Goal: Information Seeking & Learning: Check status

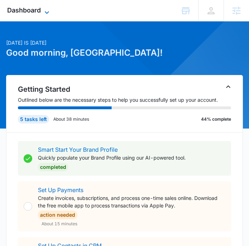
click at [39, 6] on span "Dashboard" at bounding box center [24, 10] width 34 height 8
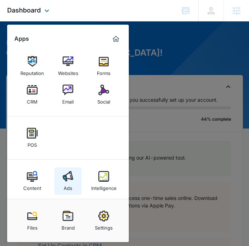
click at [73, 171] on link "Ads" at bounding box center [67, 181] width 27 height 27
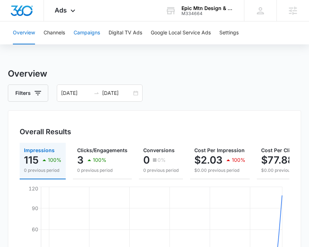
click at [88, 34] on button "Campaigns" at bounding box center [87, 32] width 26 height 23
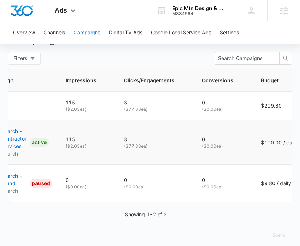
scroll to position [0, 29]
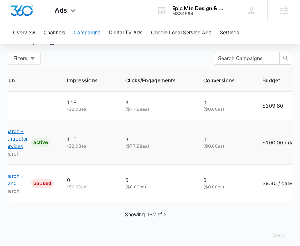
click at [23, 143] on p "Search - Contractor Services" at bounding box center [15, 138] width 25 height 23
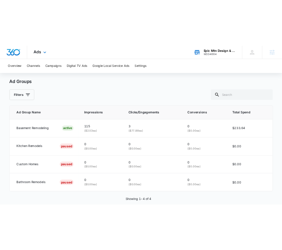
scroll to position [336, 0]
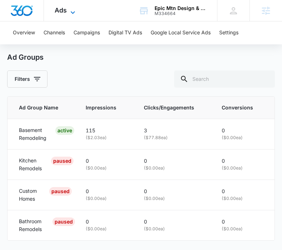
click at [73, 11] on icon at bounding box center [73, 12] width 9 height 9
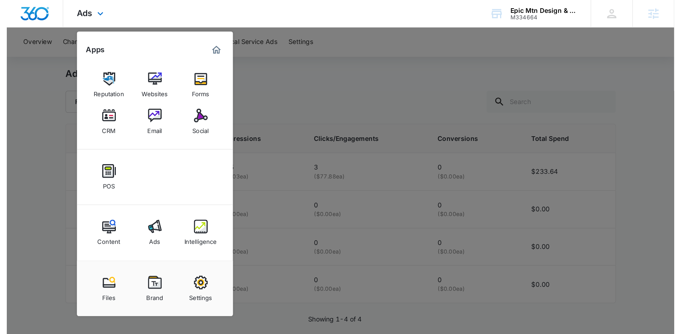
scroll to position [250, 0]
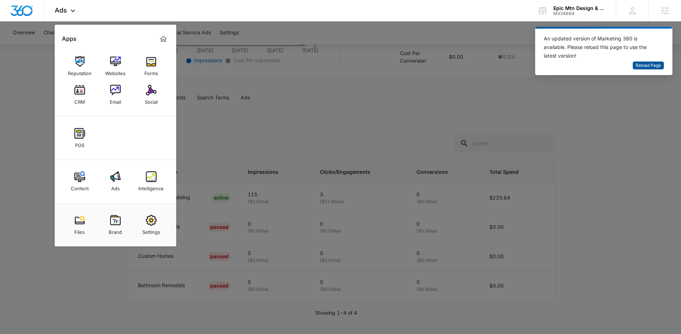
click at [305, 66] on span "Reload Page" at bounding box center [648, 65] width 25 height 7
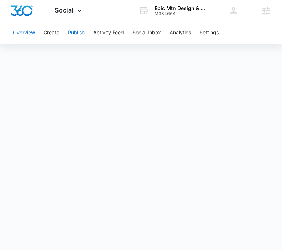
click at [71, 33] on button "Publish" at bounding box center [76, 32] width 17 height 23
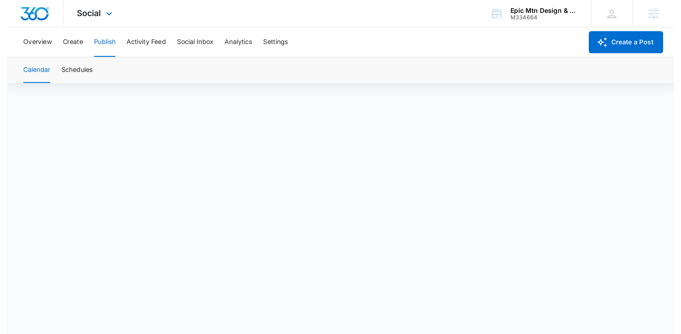
scroll to position [5, 0]
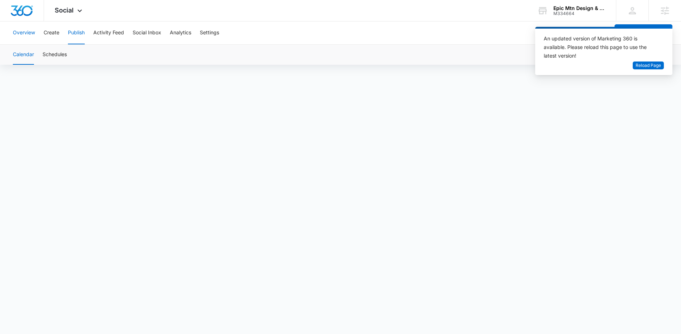
click at [34, 36] on button "Overview" at bounding box center [24, 32] width 22 height 23
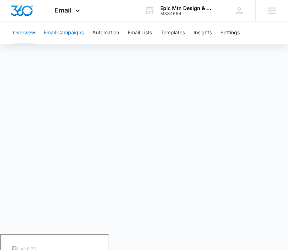
click at [83, 36] on button "Email Campaigns" at bounding box center [64, 32] width 40 height 23
click at [112, 38] on button "Automation" at bounding box center [105, 32] width 27 height 23
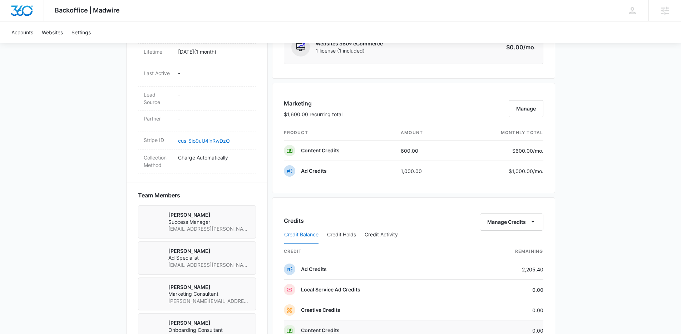
scroll to position [368, 0]
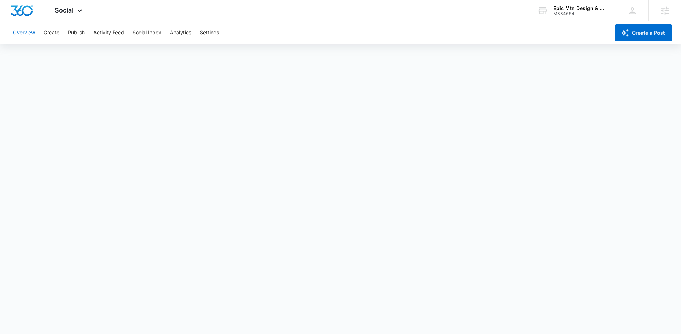
scroll to position [2, 0]
click at [81, 29] on button "Publish" at bounding box center [76, 32] width 17 height 23
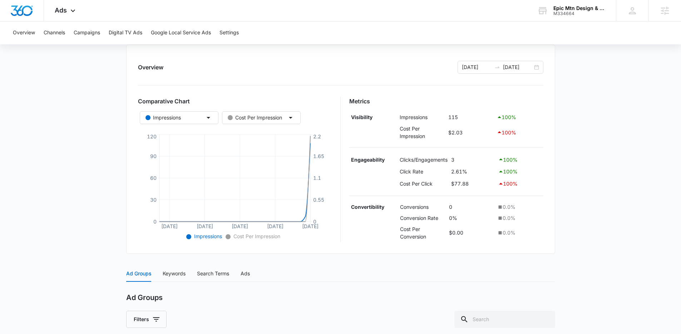
scroll to position [54, 0]
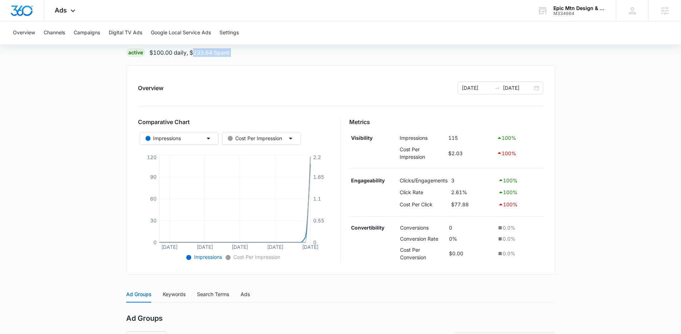
drag, startPoint x: 246, startPoint y: 61, endPoint x: 194, endPoint y: 56, distance: 51.8
click at [194, 56] on div "Search - Contractor Services | Search Active $100.00 daily , $233.64 Spent Over…" at bounding box center [340, 268] width 429 height 508
drag, startPoint x: 154, startPoint y: 55, endPoint x: 187, endPoint y: 57, distance: 32.9
click at [187, 57] on div "Search - Contractor Services | Search Active $100.00 daily , $233.64 Spent Over…" at bounding box center [340, 268] width 429 height 508
click at [262, 62] on div "Search - Contractor Services | Search Active $100.00 daily , $233.64 Spent Over…" at bounding box center [340, 268] width 429 height 508
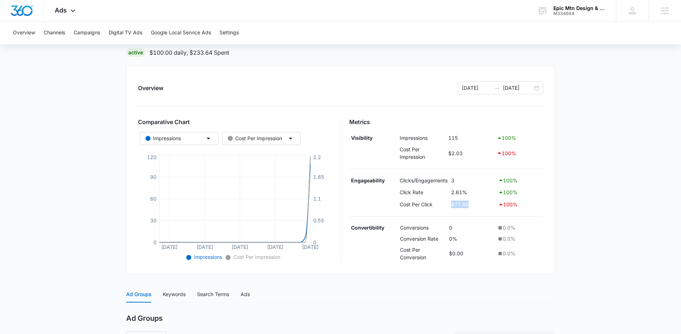
drag, startPoint x: 474, startPoint y: 205, endPoint x: 451, endPoint y: 204, distance: 23.2
click at [451, 204] on td "$77.88" at bounding box center [472, 204] width 47 height 12
click at [605, 175] on main "Search - Contractor Services | Search Active $100.00 daily , $233.64 Spent Over…" at bounding box center [340, 272] width 681 height 517
drag, startPoint x: 482, startPoint y: 208, endPoint x: 454, endPoint y: 206, distance: 27.3
click at [454, 206] on td "$77.88" at bounding box center [472, 204] width 47 height 12
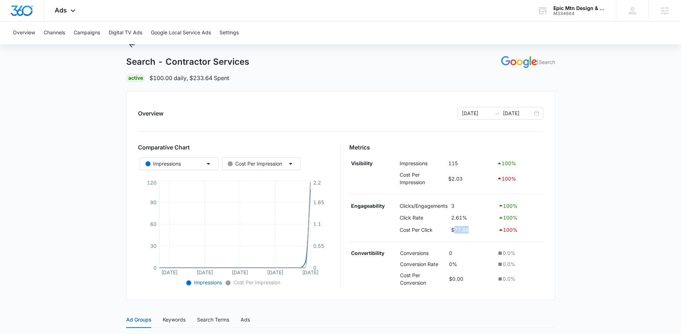
scroll to position [27, 0]
drag, startPoint x: 471, startPoint y: 209, endPoint x: 450, endPoint y: 209, distance: 20.7
click at [450, 209] on td "3" at bounding box center [472, 207] width 47 height 12
drag, startPoint x: 478, startPoint y: 231, endPoint x: 448, endPoint y: 231, distance: 30.4
click at [448, 231] on tr "Cost Per Click $77.88 100 %" at bounding box center [446, 231] width 194 height 12
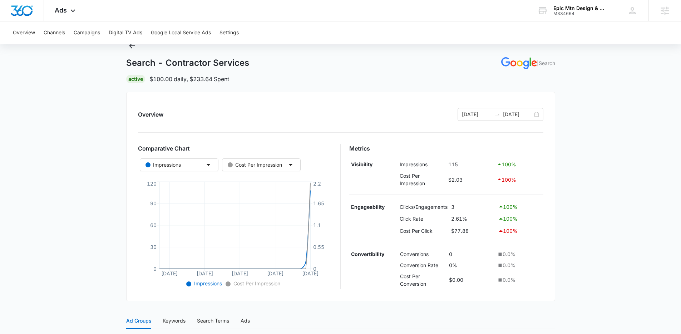
click at [493, 184] on td "$2.03" at bounding box center [471, 179] width 48 height 19
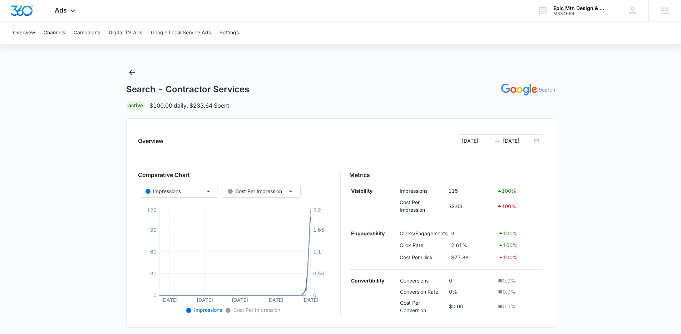
scroll to position [0, 0]
drag, startPoint x: 151, startPoint y: 105, endPoint x: 174, endPoint y: 106, distance: 23.6
click at [174, 106] on p "$100.00 daily , $233.64 Spent" at bounding box center [189, 106] width 80 height 9
click at [259, 96] on div "Search - Contractor Services | Search Active $100.00 daily , $233.64 Spent" at bounding box center [340, 88] width 429 height 43
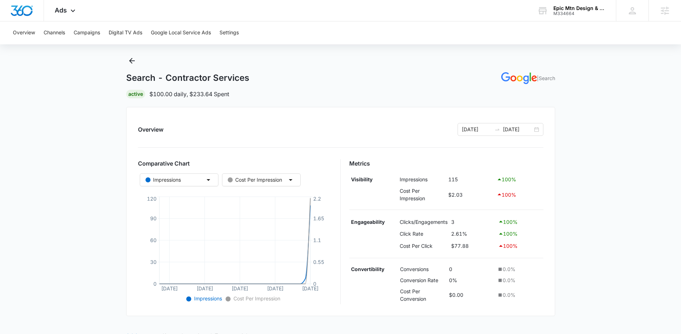
scroll to position [13, 0]
drag, startPoint x: 475, startPoint y: 251, endPoint x: 452, endPoint y: 243, distance: 24.3
click at [452, 243] on td "$77.88" at bounding box center [472, 245] width 47 height 12
click at [626, 149] on main "Search - Contractor Services | Search Active $100.00 daily , $233.64 Spent Over…" at bounding box center [340, 312] width 681 height 517
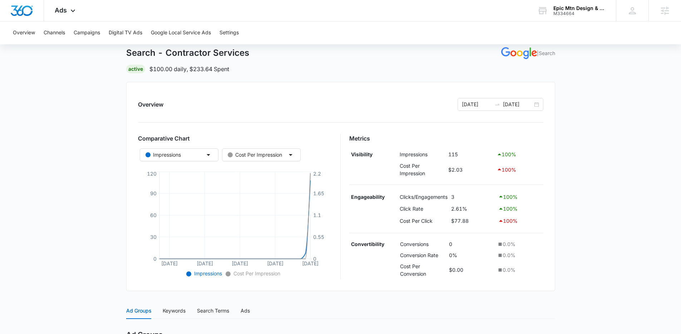
scroll to position [40, 0]
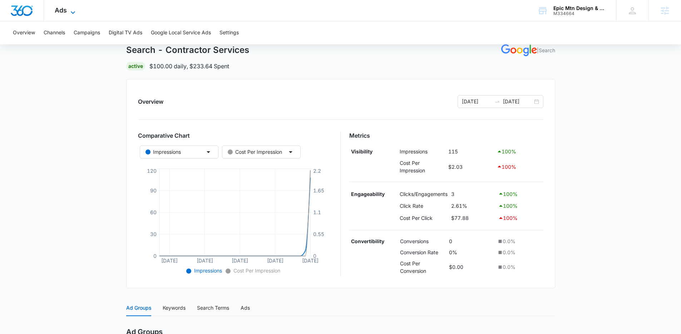
click at [61, 11] on span "Ads" at bounding box center [61, 10] width 12 height 8
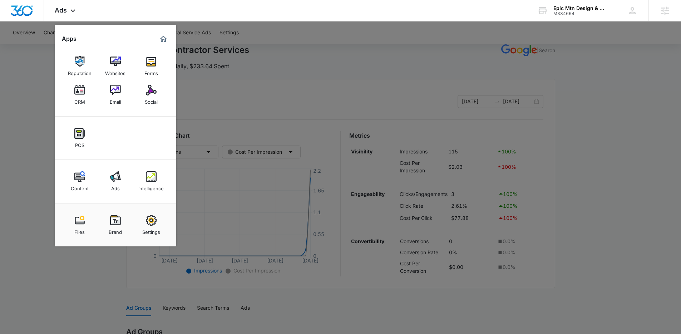
click at [334, 163] on div at bounding box center [340, 167] width 681 height 334
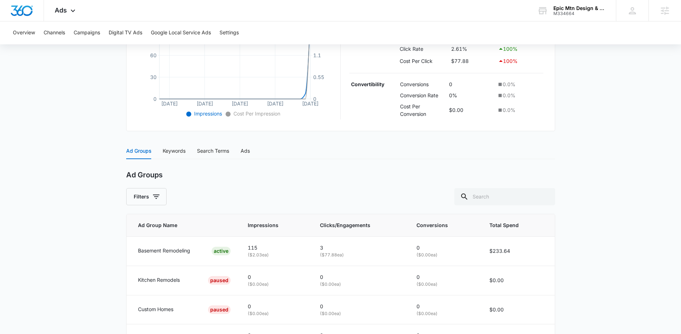
scroll to position [199, 0]
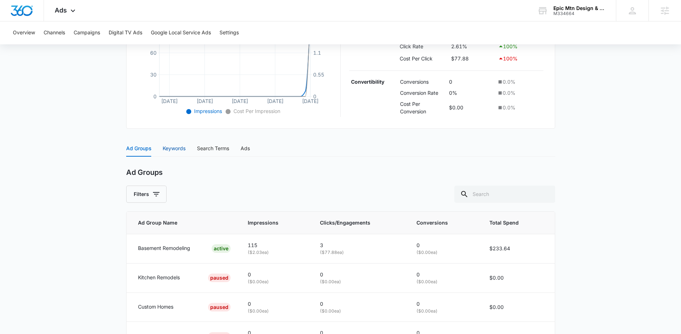
click at [179, 148] on div "Keywords" at bounding box center [174, 148] width 23 height 8
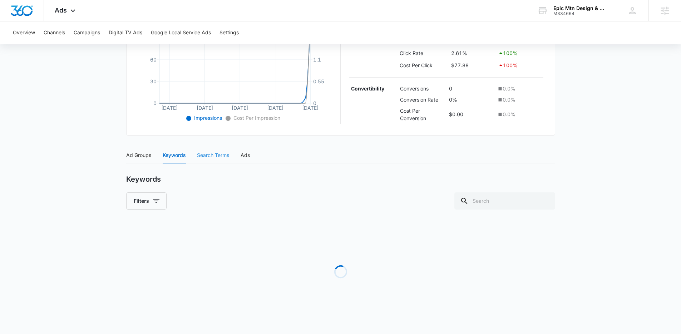
scroll to position [194, 0]
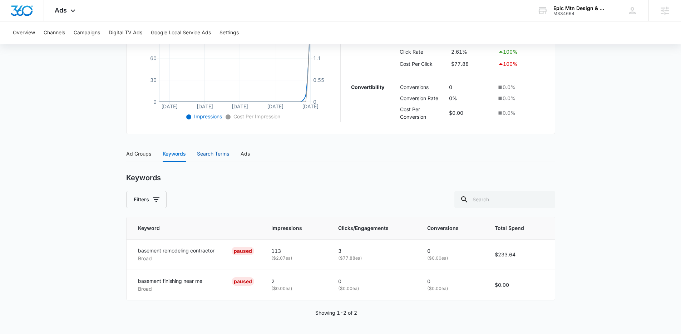
click at [214, 151] on div "Search Terms" at bounding box center [213, 154] width 32 height 8
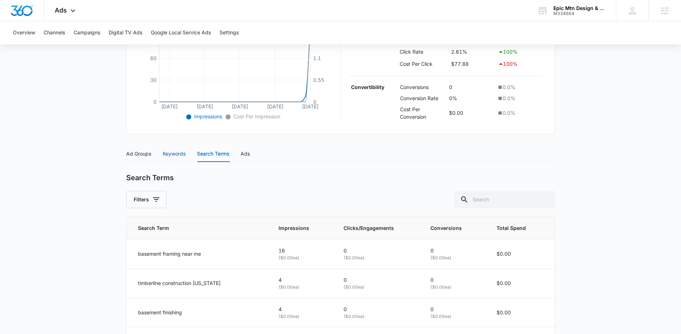
click at [179, 154] on div "Keywords" at bounding box center [174, 154] width 23 height 8
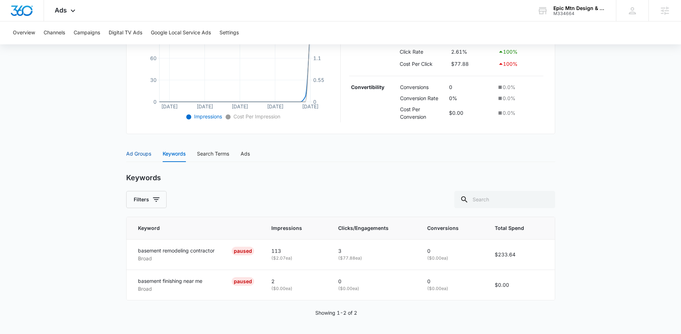
click at [143, 151] on div "Ad Groups" at bounding box center [138, 154] width 25 height 8
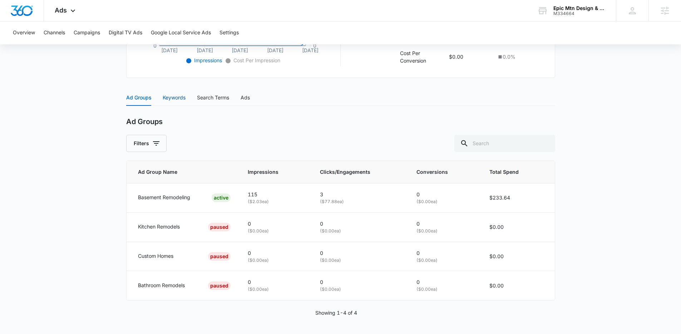
click at [181, 101] on div "Keywords" at bounding box center [174, 98] width 23 height 8
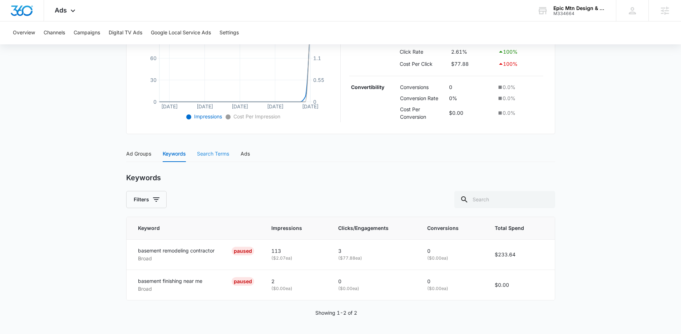
click at [207, 148] on div "Search Terms" at bounding box center [213, 154] width 32 height 16
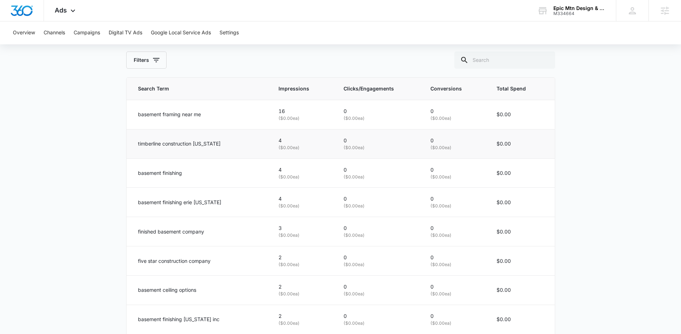
scroll to position [335, 0]
drag, startPoint x: 225, startPoint y: 149, endPoint x: 132, endPoint y: 138, distance: 92.9
click at [132, 138] on td "timberline construction colorado" at bounding box center [198, 142] width 143 height 29
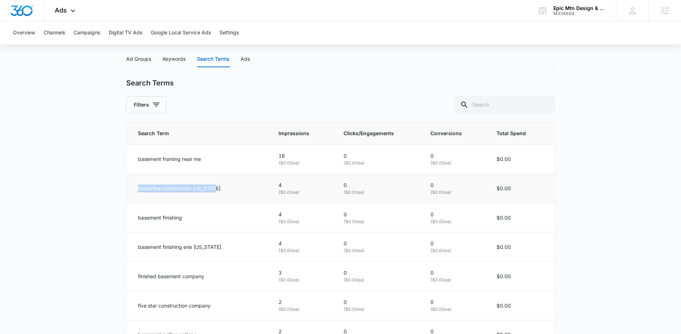
scroll to position [291, 0]
click at [212, 189] on p "timberline construction colorado" at bounding box center [179, 187] width 83 height 8
drag, startPoint x: 228, startPoint y: 188, endPoint x: 130, endPoint y: 190, distance: 98.7
click at [130, 190] on td "timberline construction colorado" at bounding box center [198, 186] width 143 height 29
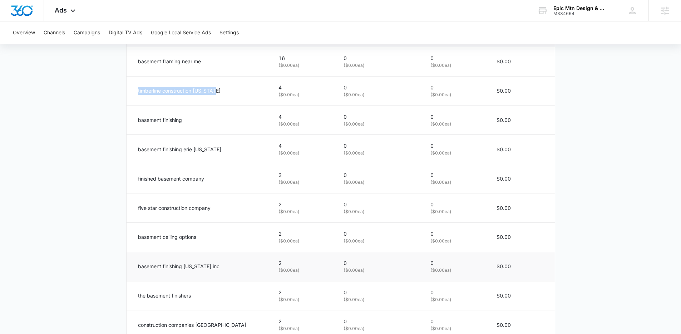
scroll to position [378, 0]
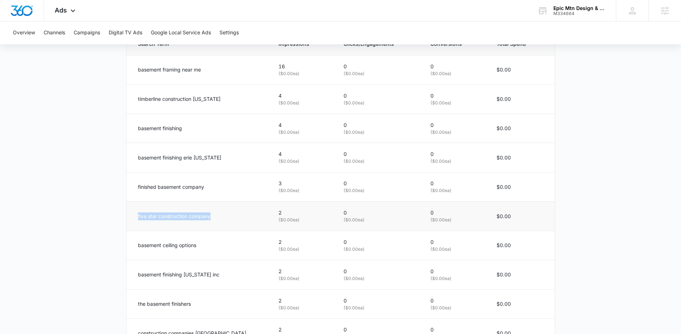
drag, startPoint x: 221, startPoint y: 217, endPoint x: 132, endPoint y: 216, distance: 89.0
click at [132, 216] on td "five star construction company" at bounding box center [198, 216] width 143 height 29
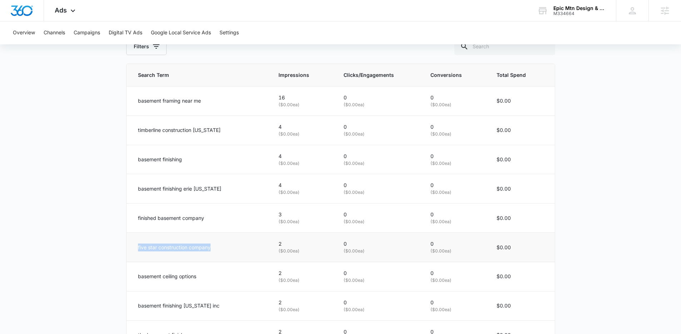
scroll to position [347, 0]
drag, startPoint x: 224, startPoint y: 307, endPoint x: 129, endPoint y: 304, distance: 94.4
click at [129, 304] on td "basement finishing colorado inc" at bounding box center [198, 305] width 143 height 29
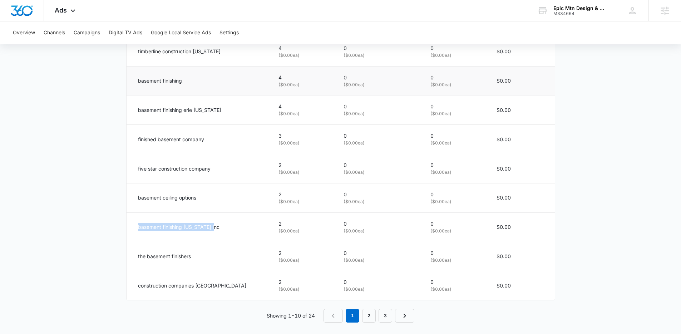
scroll to position [419, 0]
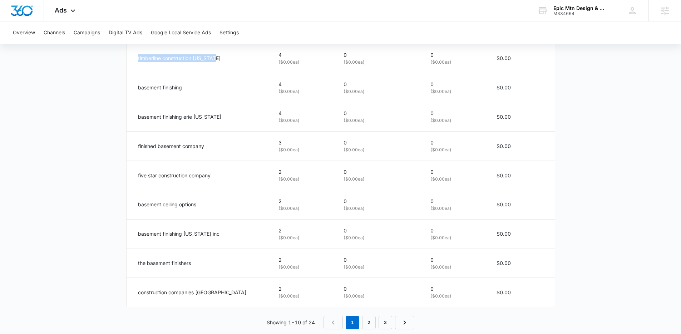
drag, startPoint x: 228, startPoint y: 62, endPoint x: 125, endPoint y: 61, distance: 102.6
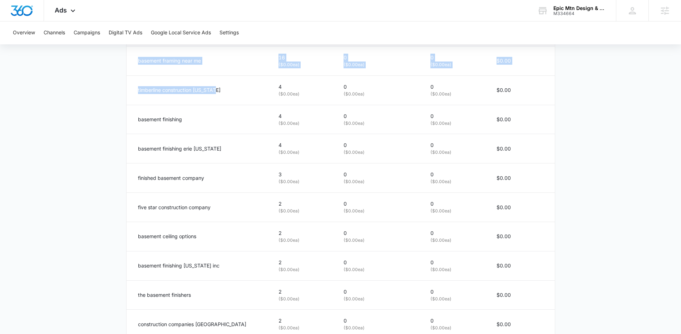
scroll to position [368, 0]
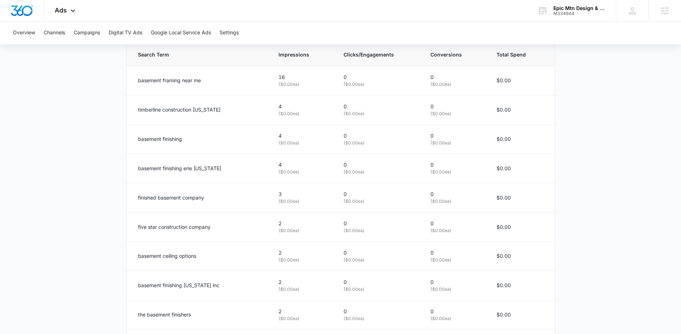
click at [99, 93] on main "Search - Contractor Services | Search Active $100.00 daily , $233.64 Spent Over…" at bounding box center [340, 49] width 681 height 698
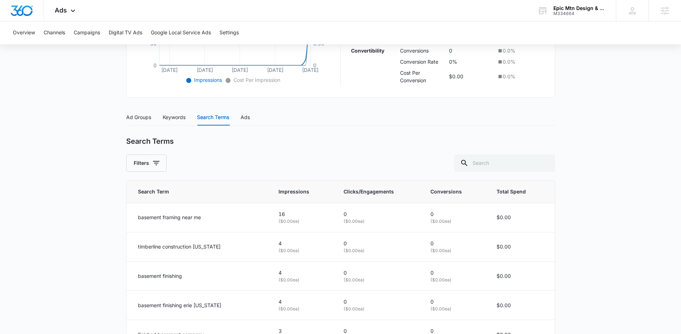
scroll to position [225, 0]
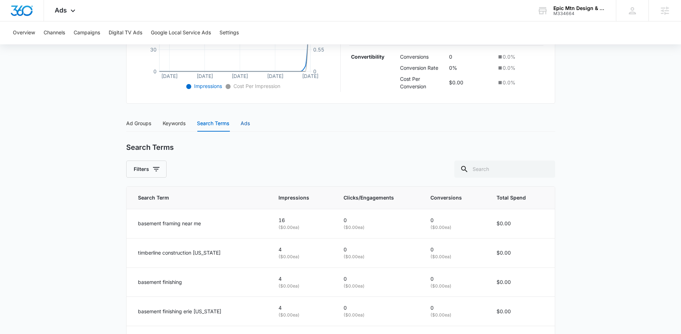
click at [247, 123] on div "Ads" at bounding box center [245, 123] width 9 height 8
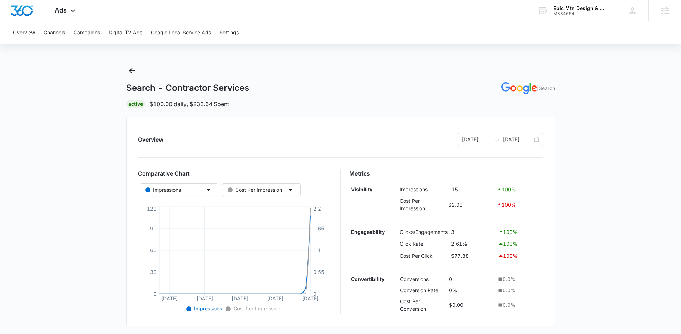
scroll to position [0, 0]
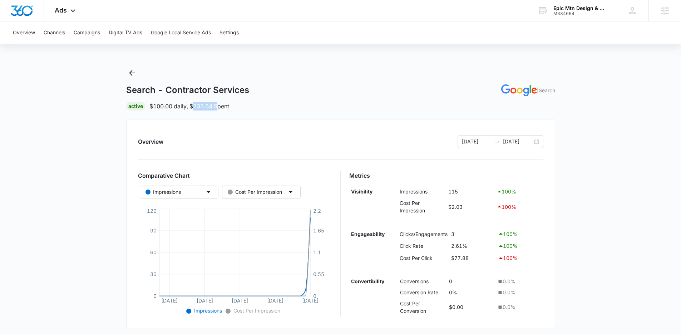
drag, startPoint x: 202, startPoint y: 104, endPoint x: 193, endPoint y: 104, distance: 8.9
click at [193, 104] on p "$100.00 daily , $233.64 Spent" at bounding box center [189, 106] width 80 height 9
click at [252, 94] on div "Search - Contractor Services | Search" at bounding box center [340, 90] width 429 height 12
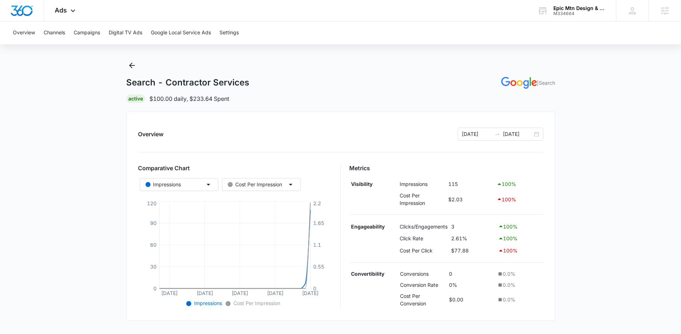
scroll to position [15, 0]
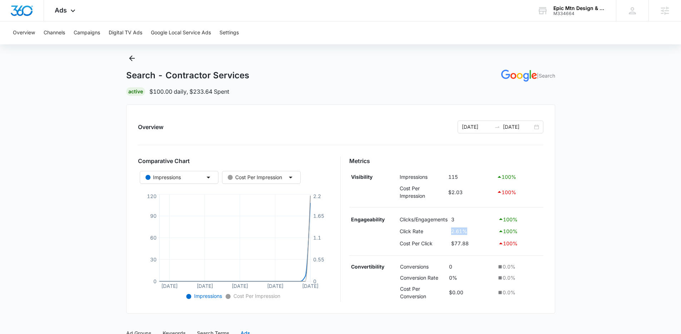
drag, startPoint x: 490, startPoint y: 233, endPoint x: 440, endPoint y: 228, distance: 49.9
click at [440, 228] on tr "Click Rate 2.61% 100 %" at bounding box center [446, 231] width 194 height 12
drag, startPoint x: 478, startPoint y: 229, endPoint x: 447, endPoint y: 231, distance: 30.8
click at [447, 231] on tr "Click Rate 2.61% 100 %" at bounding box center [446, 231] width 194 height 12
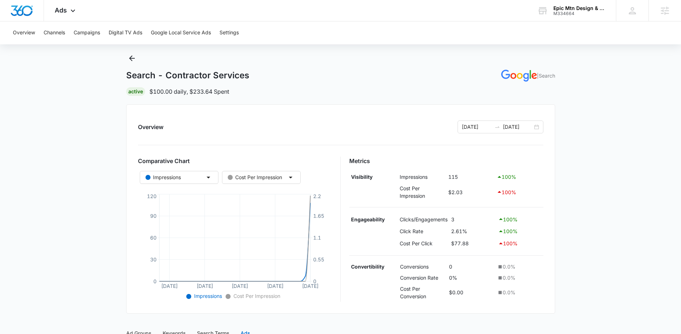
click at [460, 210] on div "Metrics Visibility Impressions 115 100 % Cost Per Impression $2.03 100 % Engage…" at bounding box center [446, 229] width 194 height 145
drag, startPoint x: 474, startPoint y: 243, endPoint x: 443, endPoint y: 245, distance: 31.6
click at [443, 245] on tr "Cost Per Click $77.88 100 %" at bounding box center [446, 243] width 194 height 12
click at [75, 8] on icon at bounding box center [73, 12] width 9 height 9
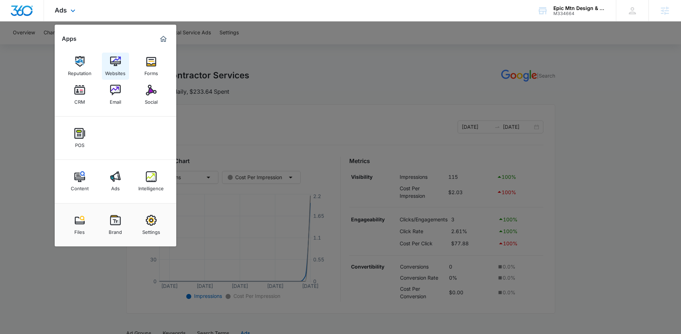
click at [120, 66] on link "Websites" at bounding box center [115, 66] width 27 height 27
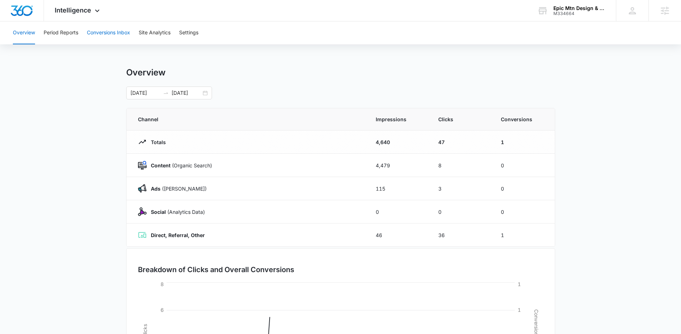
click at [110, 30] on button "Conversions Inbox" at bounding box center [108, 32] width 43 height 23
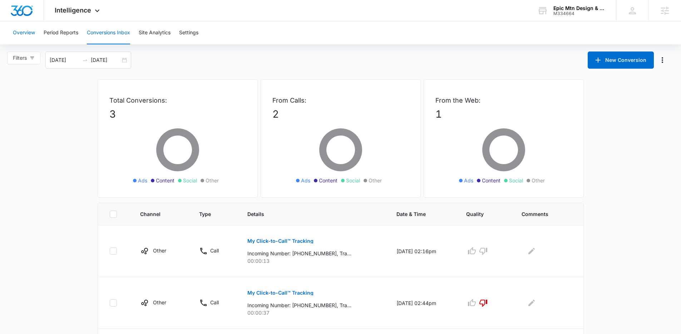
click at [23, 33] on button "Overview" at bounding box center [24, 32] width 22 height 23
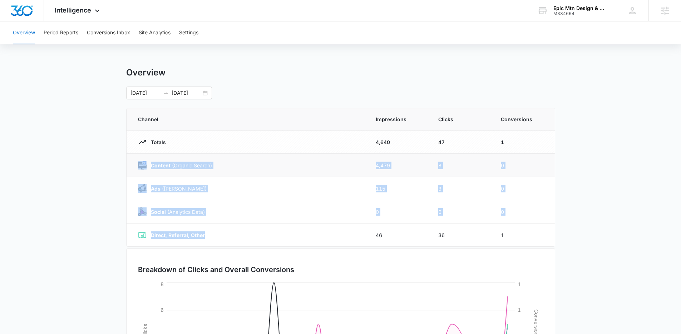
drag, startPoint x: 209, startPoint y: 240, endPoint x: 139, endPoint y: 158, distance: 107.5
click at [139, 158] on tbody "Totals 4,640 47 1 Content (Organic Search) 4,479 8 0 Ads (Ad Campaigns) 115 3 0…" at bounding box center [341, 188] width 428 height 116
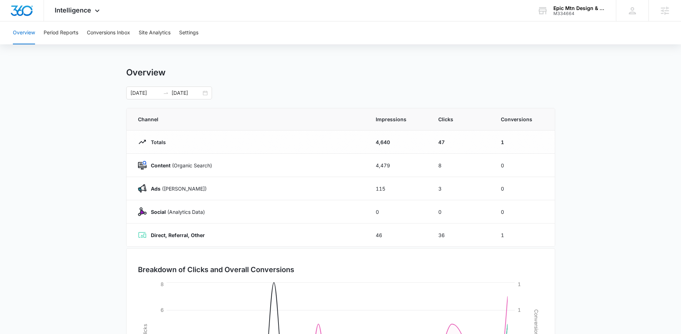
click at [573, 182] on main "Overview 08/09/2025 09/08/2025 Channel Impressions Clicks Conversions Totals 4,…" at bounding box center [340, 254] width 681 height 375
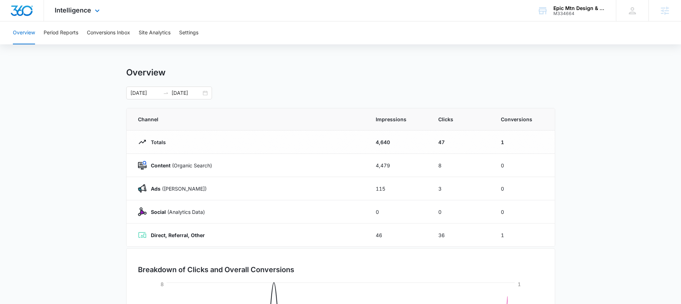
click at [84, 17] on div "Intelligence Apps Reputation Websites Forms CRM Email Social POS Content Ads In…" at bounding box center [78, 10] width 68 height 21
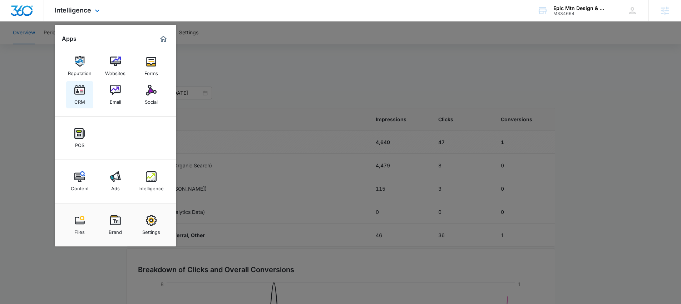
click at [87, 99] on link "CRM" at bounding box center [79, 94] width 27 height 27
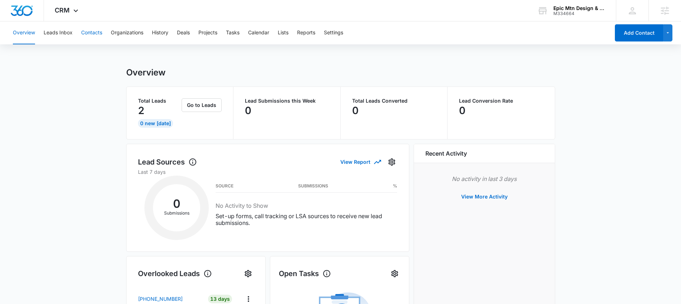
click at [94, 38] on button "Contacts" at bounding box center [91, 32] width 21 height 23
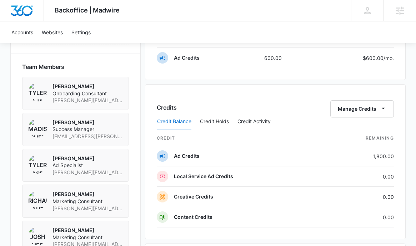
scroll to position [498, 0]
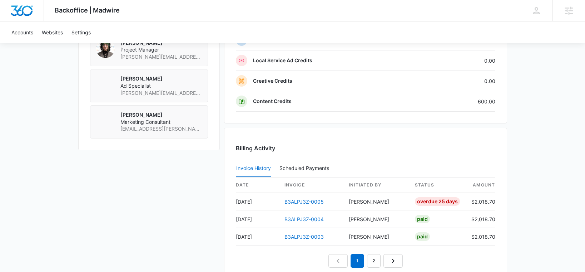
scroll to position [612, 0]
